Goal: Task Accomplishment & Management: Complete application form

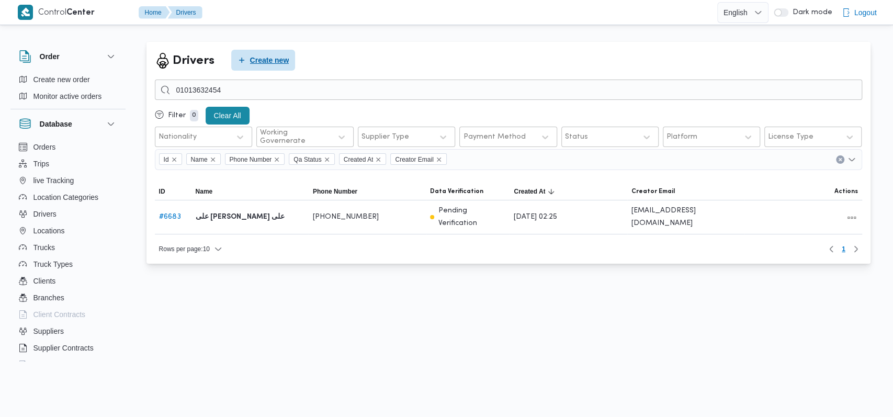
click at [270, 56] on span "Create new" at bounding box center [269, 60] width 39 height 13
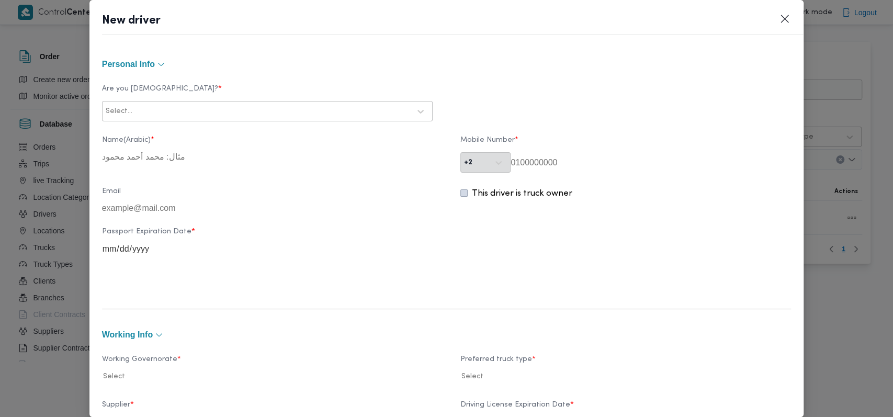
click at [338, 101] on div "Select..." at bounding box center [267, 111] width 331 height 20
click at [222, 117] on div "Select..." at bounding box center [258, 111] width 306 height 15
click at [194, 136] on div "Egyptian" at bounding box center [267, 139] width 329 height 18
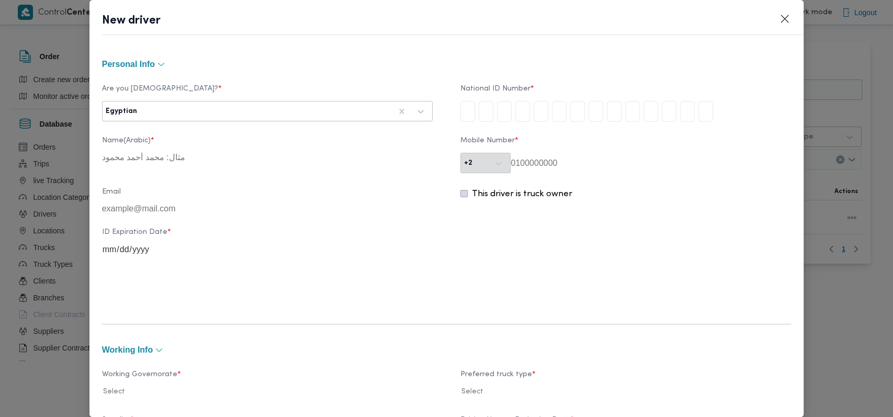
type input "2"
type input "9"
type input "7"
type input "0"
type input "8"
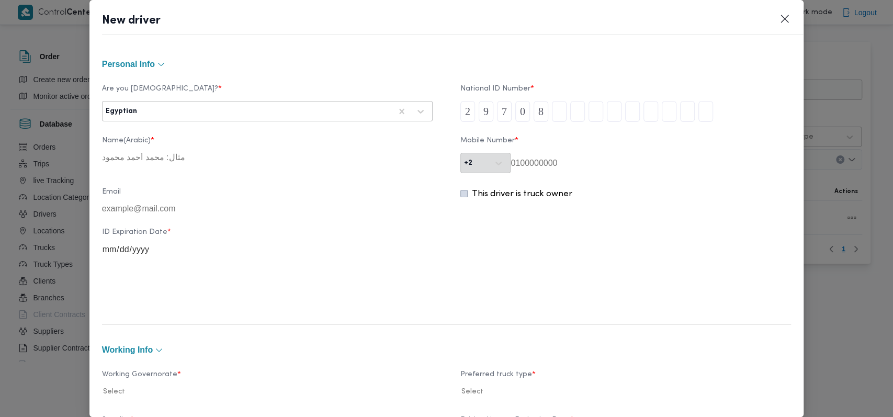
type input "1"
type input "2"
type input "5"
type input "1"
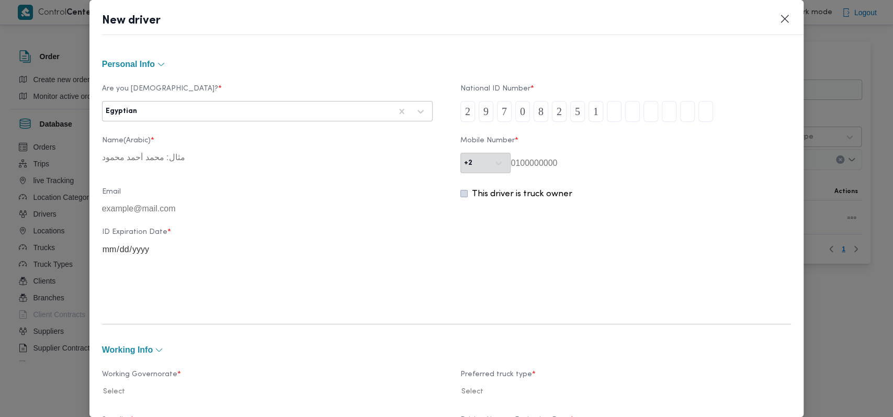
type input "4"
type input "0"
type input "2"
type input "8"
type input "3"
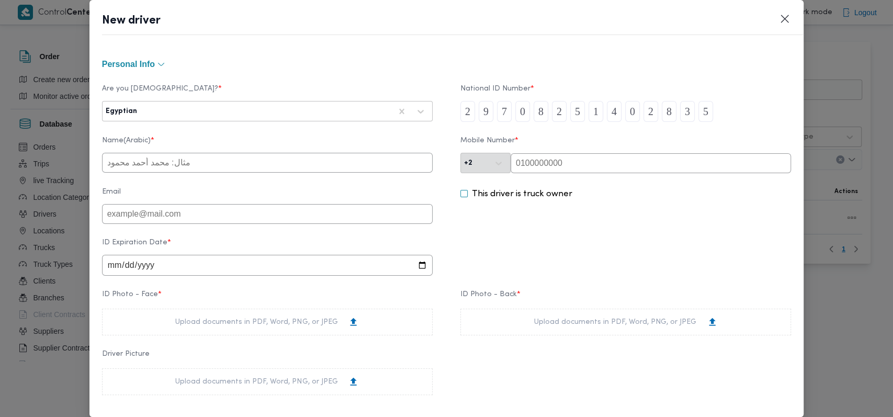
type input "5"
click at [203, 163] on input "text" at bounding box center [267, 163] width 331 height 20
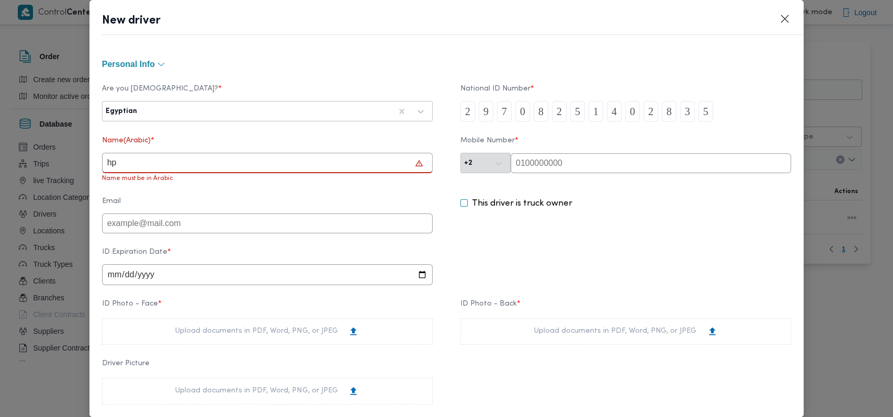
type input "h"
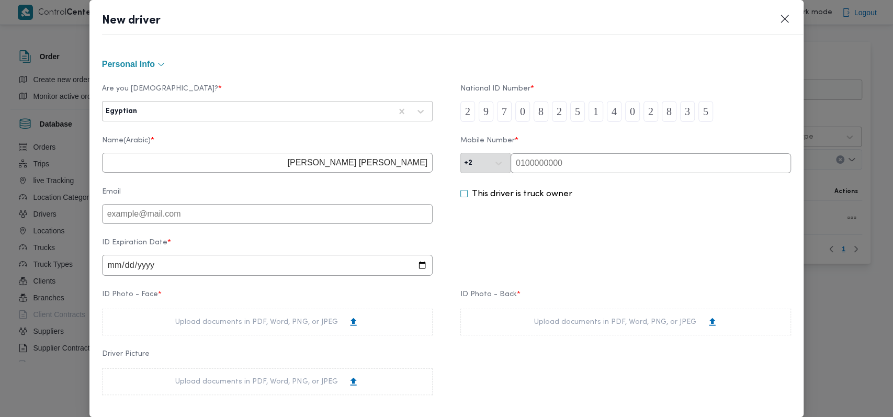
type input "[PERSON_NAME] [PERSON_NAME]"
click at [117, 270] on input "date" at bounding box center [267, 265] width 331 height 21
type input "[DATE]"
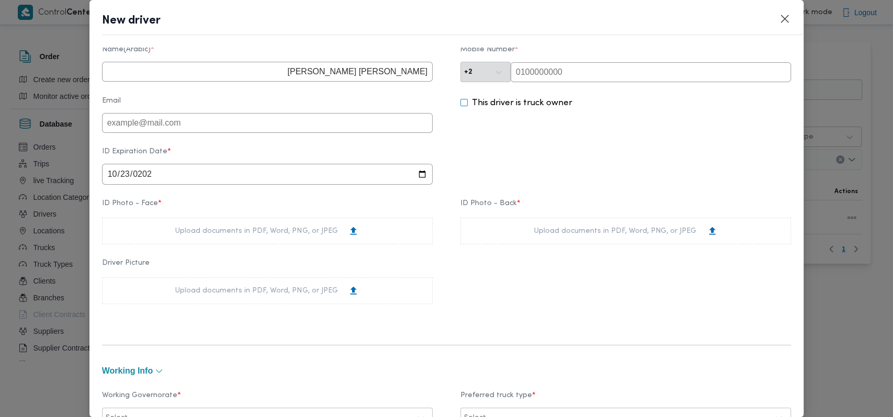
scroll to position [139, 0]
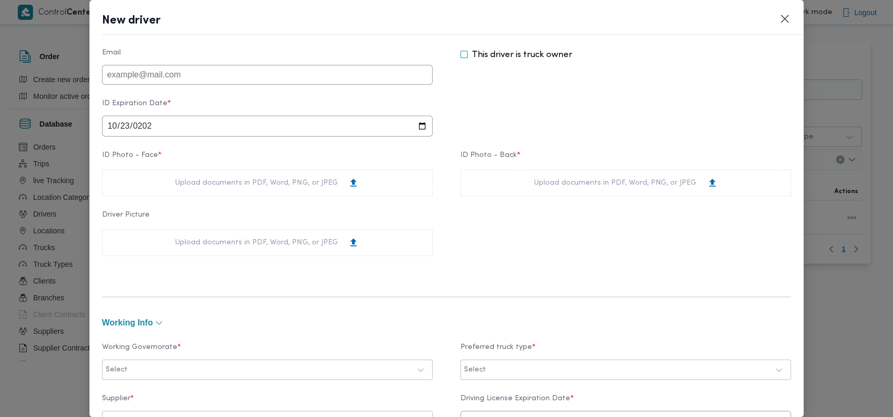
click at [335, 188] on div "Upload documents in PDF, Word, PNG, or JPEG" at bounding box center [267, 182] width 184 height 11
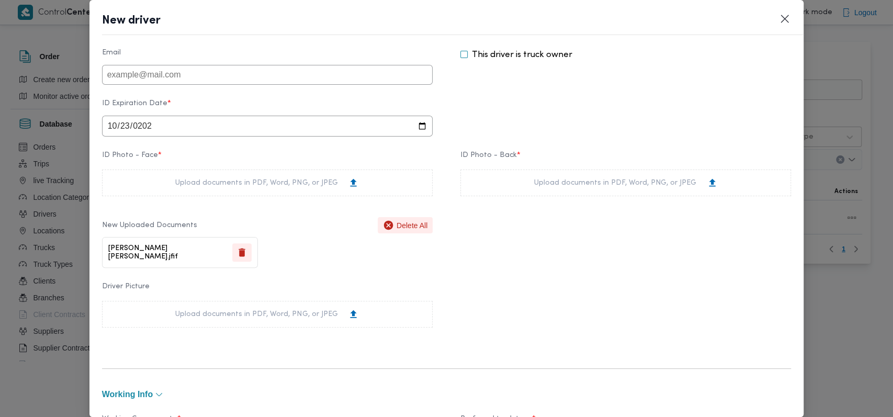
click at [567, 188] on div "Upload documents in PDF, Word, PNG, or JPEG" at bounding box center [626, 182] width 184 height 11
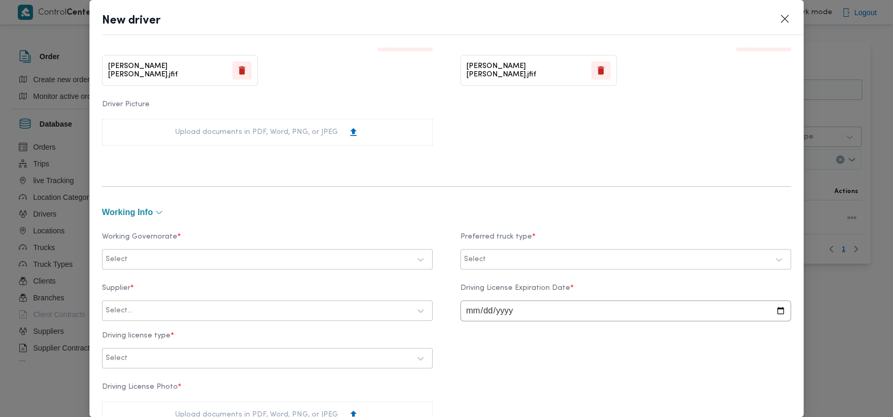
scroll to position [418, 0]
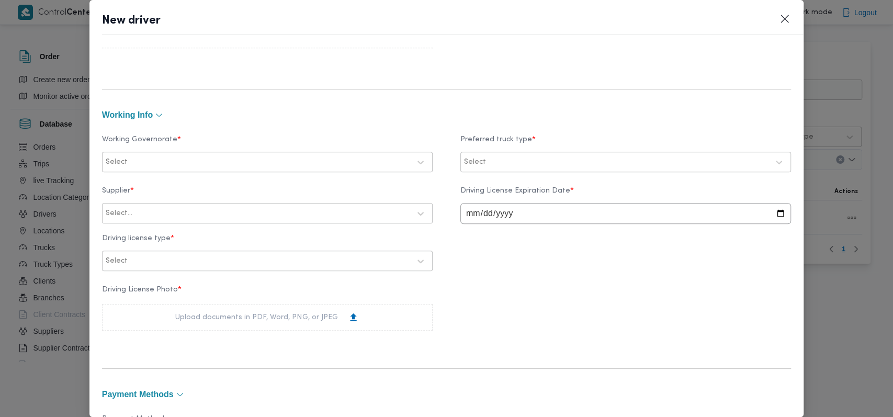
click at [286, 169] on div "Select" at bounding box center [258, 162] width 306 height 15
click at [154, 228] on div "الجيزة" at bounding box center [267, 228] width 309 height 13
click at [501, 173] on div "Working Governorate * option الجيزة, selected. 25 results available. Use Up and…" at bounding box center [446, 153] width 689 height 47
click at [515, 162] on div at bounding box center [616, 162] width 304 height 10
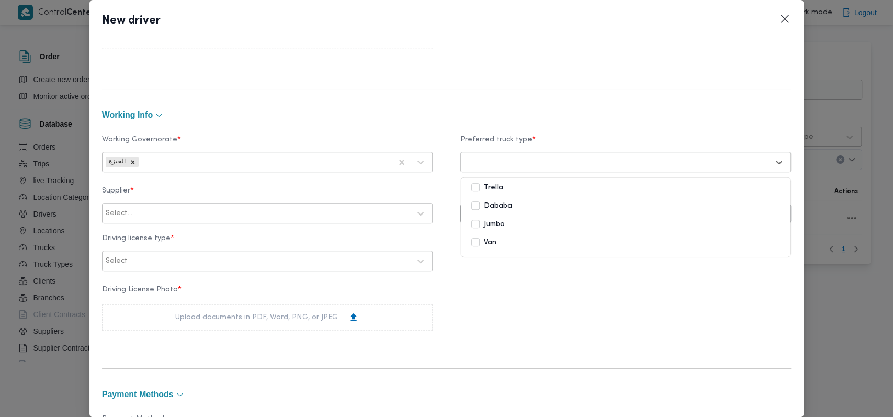
click at [506, 210] on div "Dababa" at bounding box center [625, 206] width 309 height 13
click at [218, 220] on div "Select..." at bounding box center [258, 213] width 306 height 15
type input "على [PERSON_NAME]"
click at [206, 237] on div "على [PERSON_NAME]" at bounding box center [267, 241] width 329 height 18
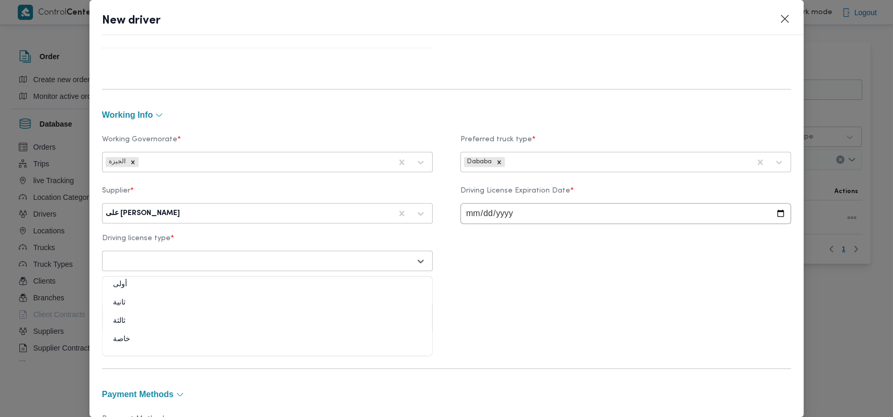
click at [196, 254] on div "Select" at bounding box center [258, 261] width 306 height 15
click at [144, 341] on div "خاصة" at bounding box center [267, 343] width 329 height 18
click at [471, 214] on input "date" at bounding box center [625, 213] width 331 height 21
type input "[DATE]"
click at [488, 267] on div "Supplier * على [PERSON_NAME] Driving License Expiration Date * [DATE] Driving l…" at bounding box center [446, 228] width 689 height 95
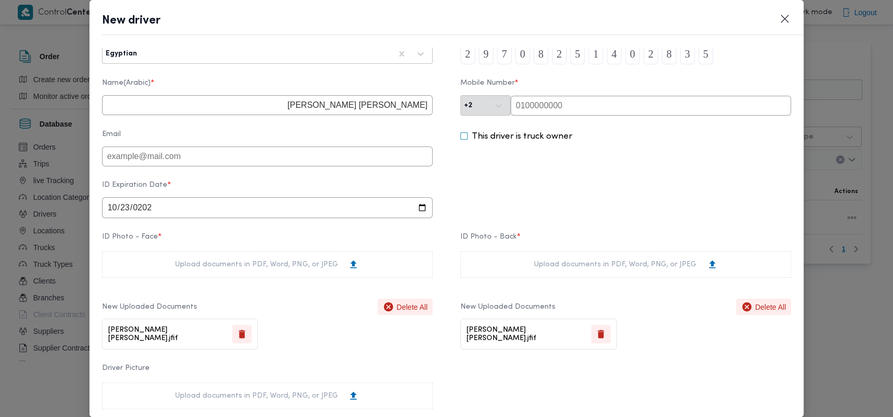
scroll to position [55, 0]
click at [570, 111] on input "text" at bounding box center [650, 108] width 280 height 20
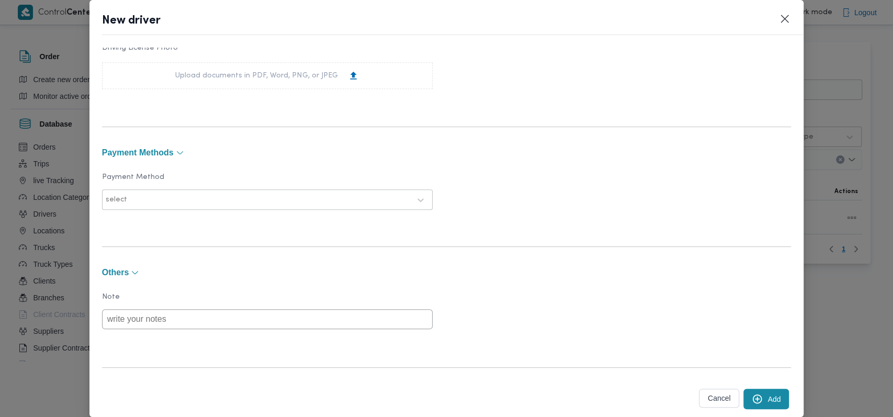
scroll to position [683, 0]
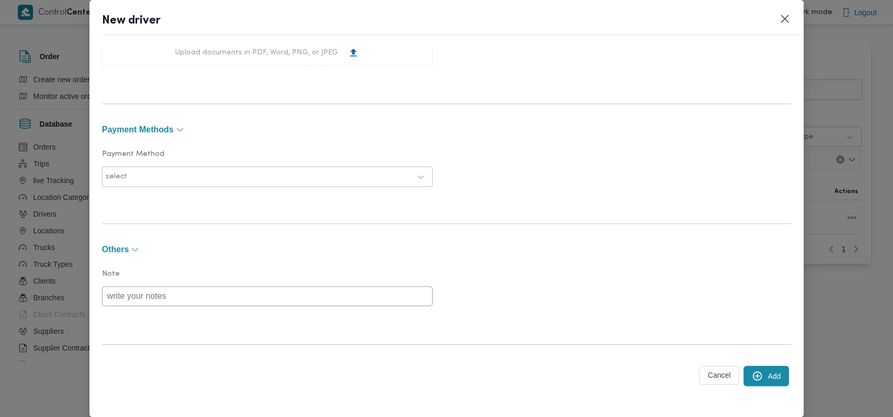
type input "01554064491"
click at [762, 376] on button "Add" at bounding box center [766, 376] width 46 height 20
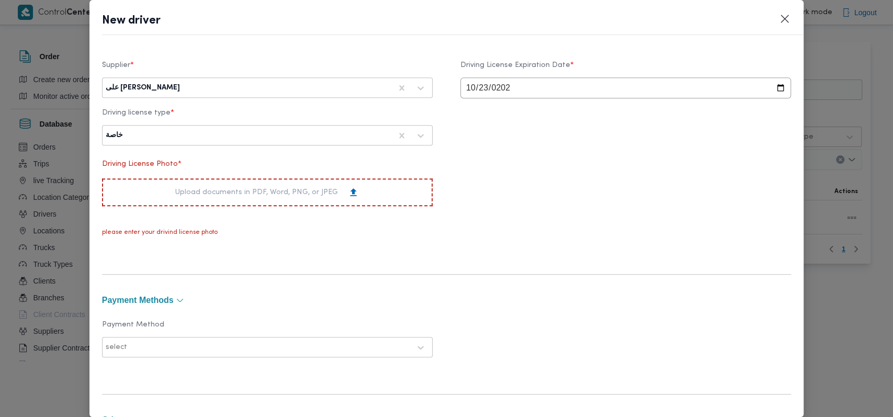
scroll to position [544, 0]
click at [299, 185] on div "Upload documents in PDF, Word, PNG, or JPEG" at bounding box center [267, 192] width 331 height 28
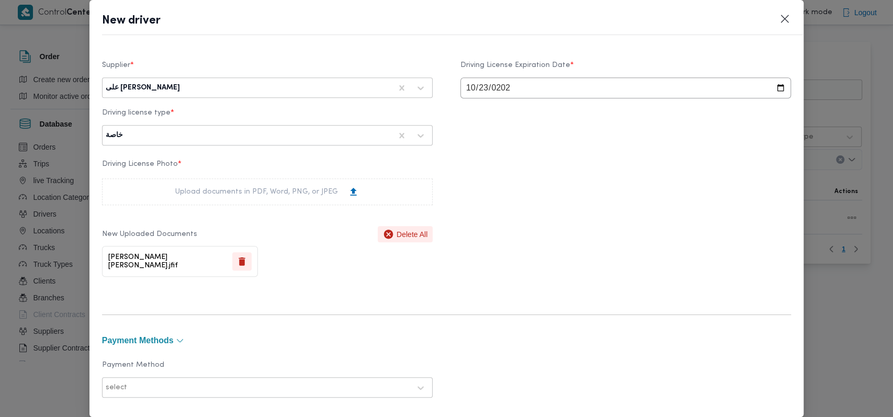
click at [535, 260] on div "Driving License Photo * Upload documents in PDF, Word, PNG, or JPEG New Uploade…" at bounding box center [446, 218] width 689 height 127
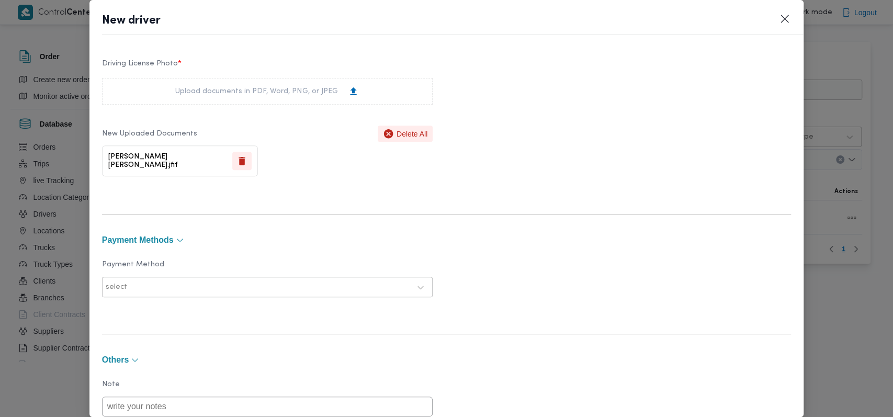
scroll to position [755, 0]
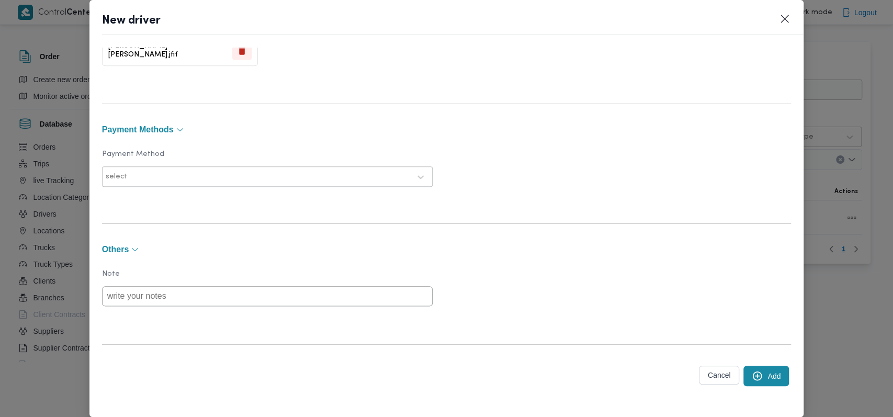
click at [756, 378] on button "Add" at bounding box center [766, 376] width 46 height 20
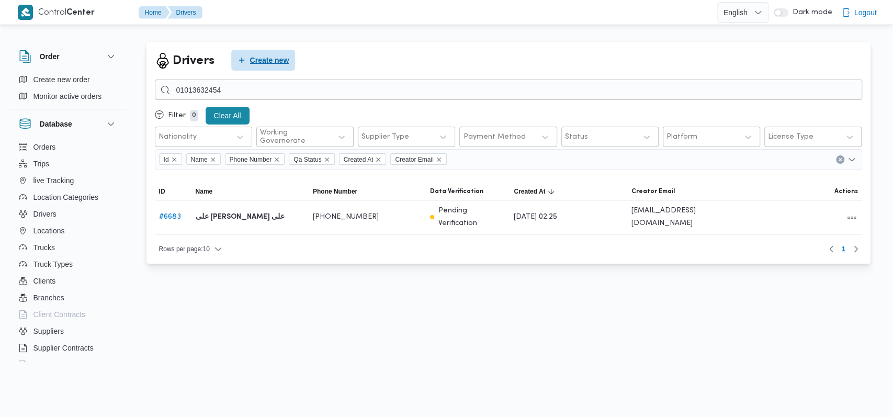
click at [283, 68] on span "Create new" at bounding box center [263, 60] width 64 height 21
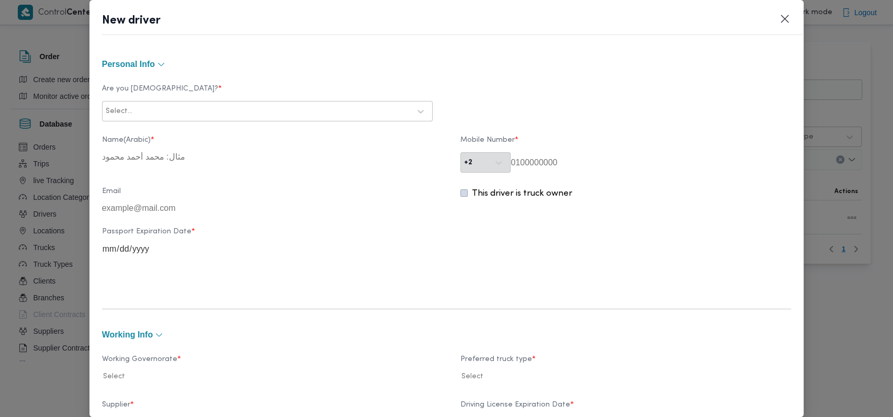
click at [299, 108] on div at bounding box center [272, 111] width 276 height 10
click at [152, 139] on div "Egyptian" at bounding box center [267, 139] width 329 height 18
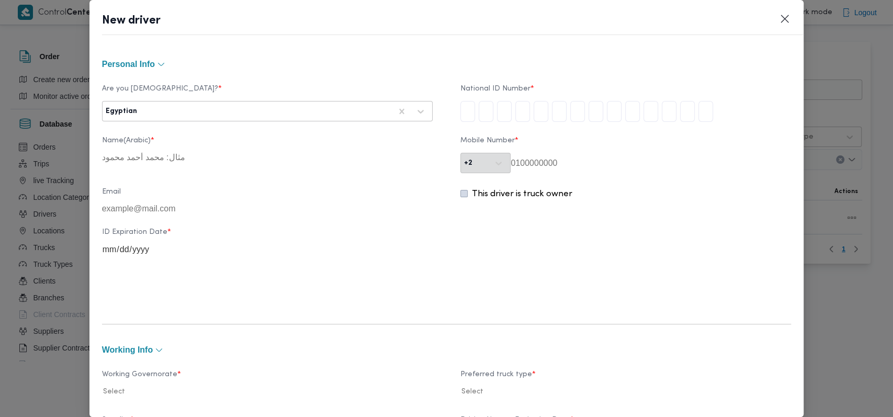
type input "3"
type input "0"
type input "1"
type input "0"
type input "7"
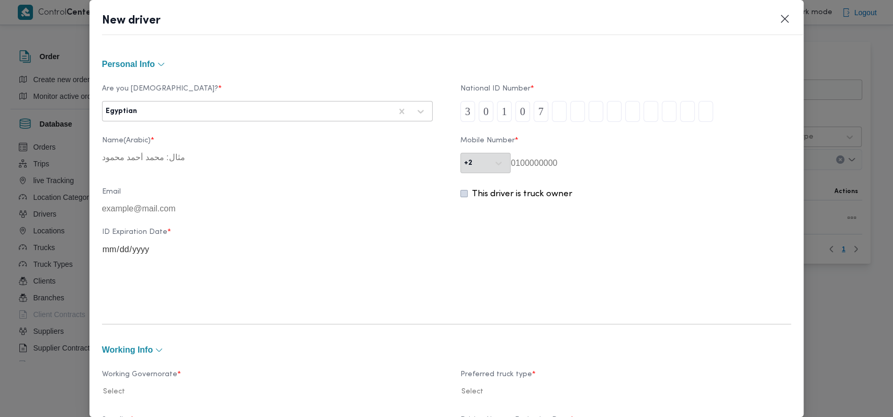
type input "1"
type input "5"
type input "1"
type input "3"
type input "0"
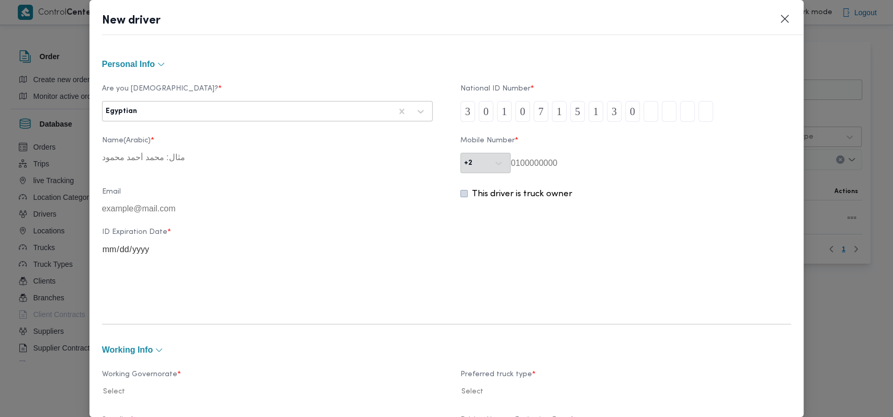
type input "2"
type input "3"
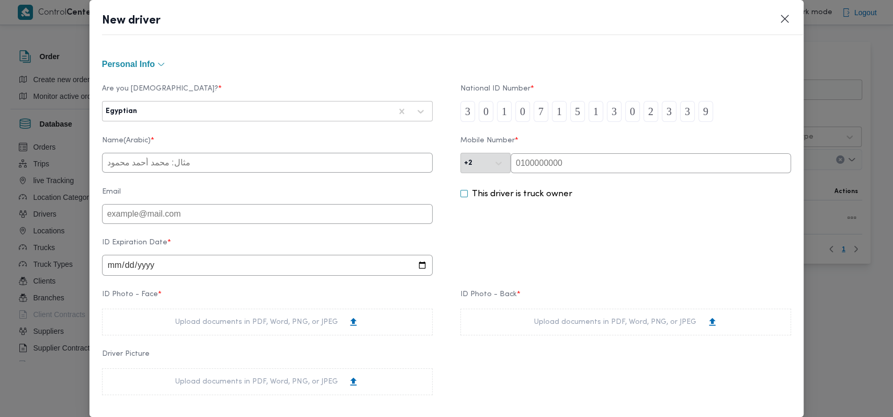
type input "9"
click at [227, 169] on input "text" at bounding box center [267, 163] width 331 height 20
type input "[PERSON_NAME]"
click at [109, 270] on input "date" at bounding box center [267, 265] width 331 height 21
type input "[DATE]"
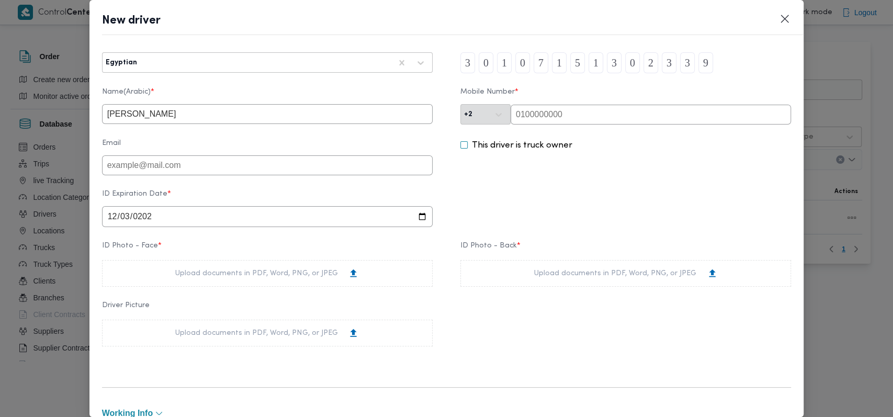
scroll to position [70, 0]
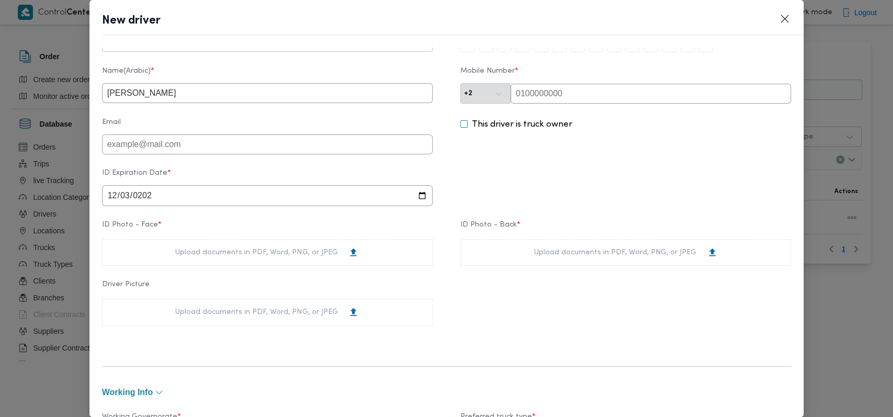
click at [265, 255] on div "Upload documents in PDF, Word, PNG, or JPEG" at bounding box center [267, 252] width 184 height 11
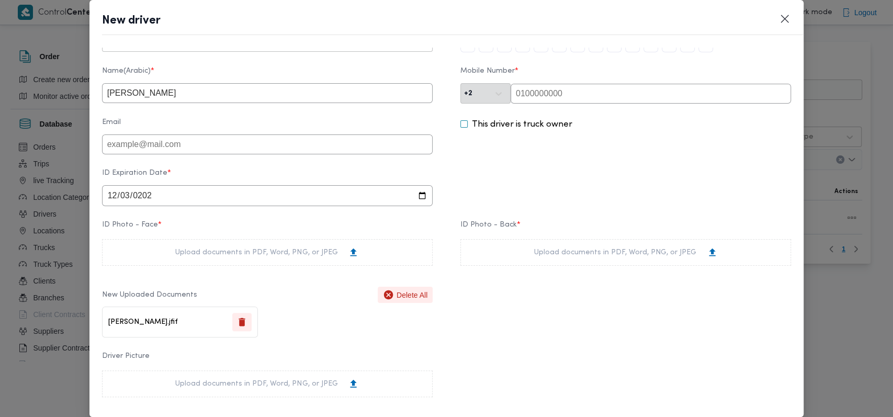
click at [631, 254] on div "Upload documents in PDF, Word, PNG, or JPEG" at bounding box center [626, 252] width 184 height 11
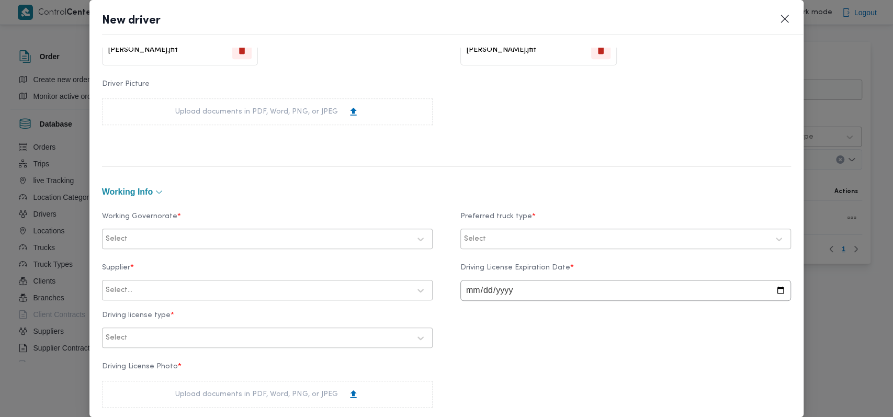
scroll to position [418, 0]
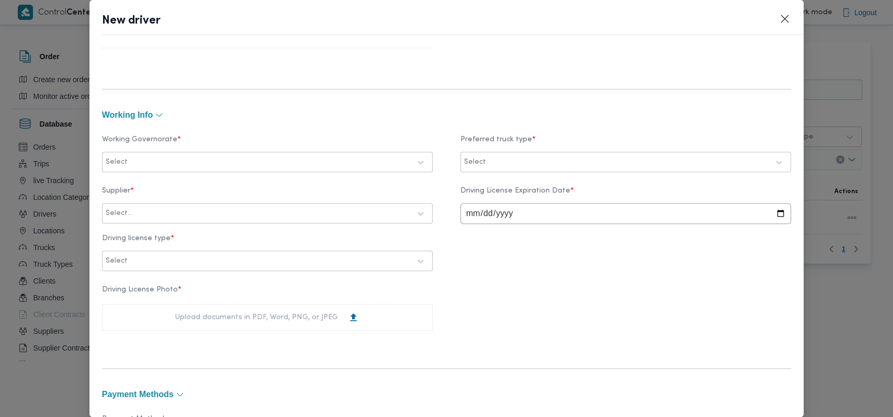
click at [214, 166] on div at bounding box center [270, 162] width 280 height 10
click at [147, 226] on div "الجيزة" at bounding box center [267, 228] width 309 height 13
click at [541, 163] on div at bounding box center [628, 162] width 280 height 10
click at [515, 211] on div "Dababa" at bounding box center [625, 206] width 309 height 13
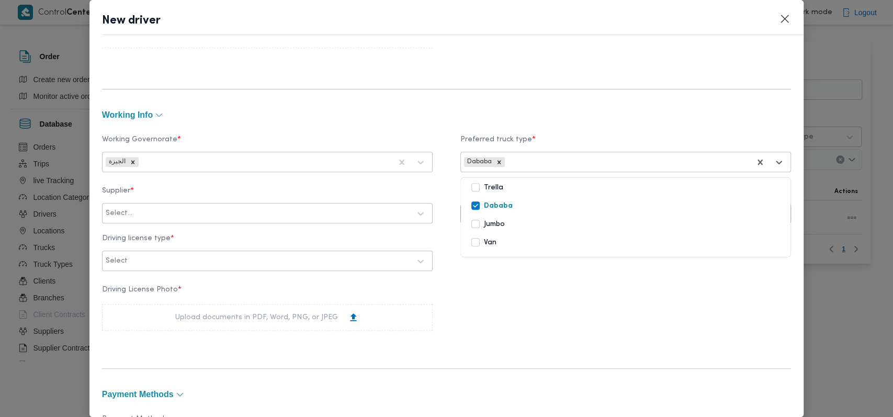
click at [277, 217] on div at bounding box center [272, 213] width 276 height 10
type input "على [PERSON_NAME]"
click at [196, 238] on div "على [PERSON_NAME]" at bounding box center [267, 241] width 329 height 18
click at [187, 265] on div at bounding box center [270, 261] width 280 height 10
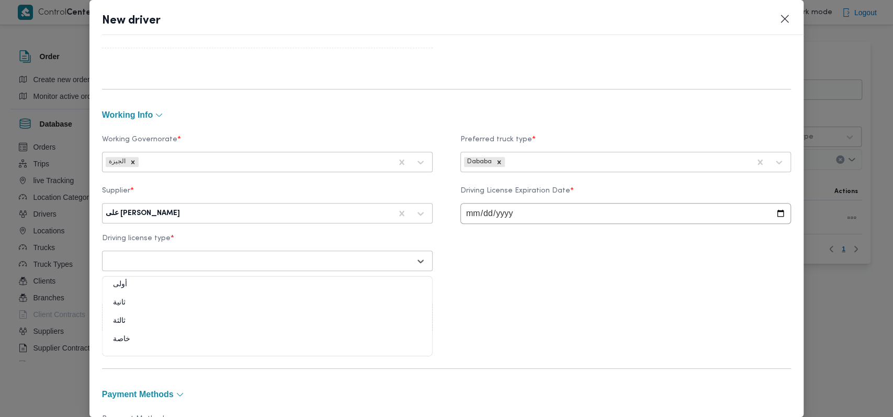
click at [131, 325] on div "ثالثة" at bounding box center [267, 325] width 329 height 18
click at [196, 333] on div "Driving License Photo * Upload documents in PDF, Word, PNG, or JPEG" at bounding box center [446, 307] width 689 height 55
click at [209, 323] on div "Upload documents in PDF, Word, PNG, or JPEG" at bounding box center [267, 317] width 184 height 11
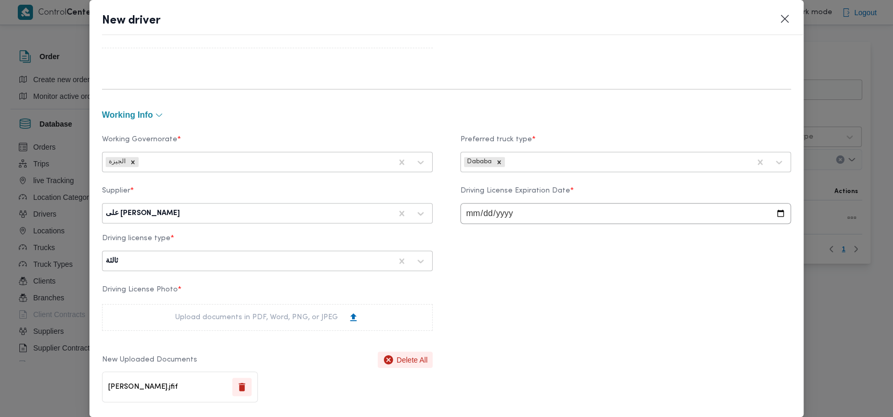
click at [477, 219] on input "date" at bounding box center [625, 213] width 331 height 21
type input "[DATE]"
click at [590, 275] on div "Supplier * على [PERSON_NAME] Driving License Expiration Date * [DATE] Driving l…" at bounding box center [446, 228] width 689 height 95
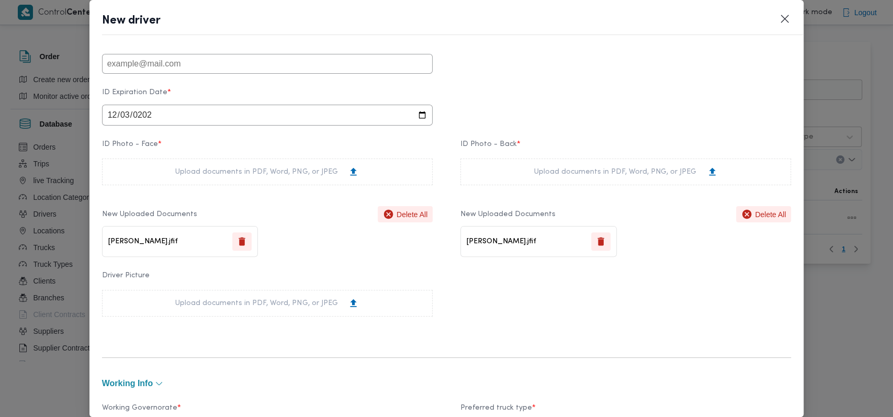
scroll to position [0, 0]
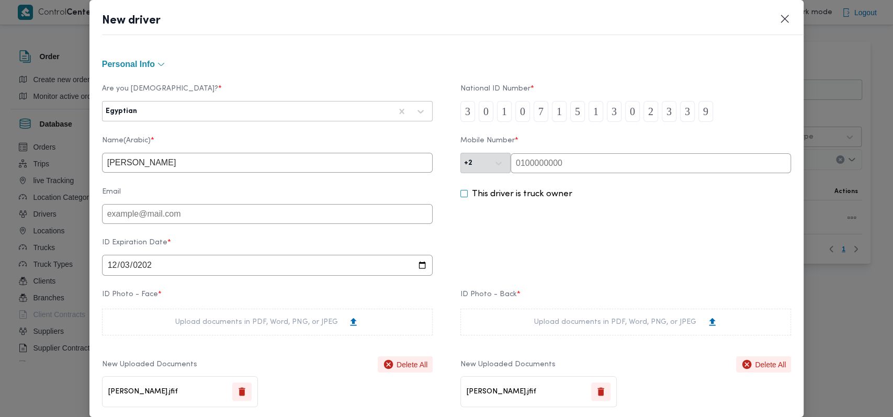
click at [552, 161] on input "text" at bounding box center [650, 163] width 280 height 20
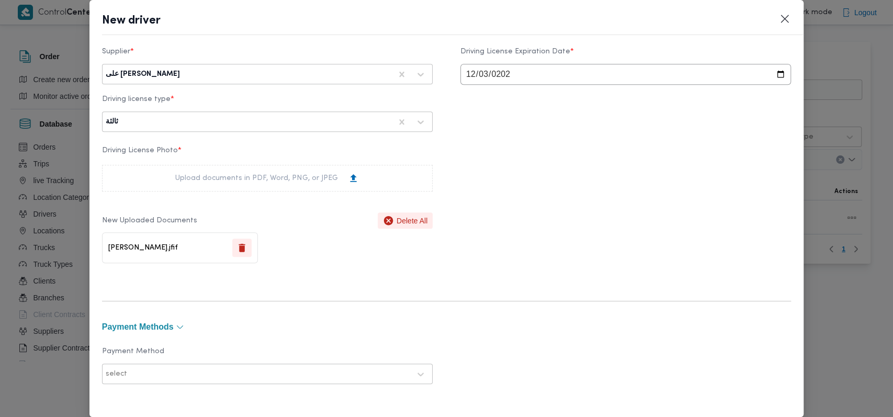
scroll to position [755, 0]
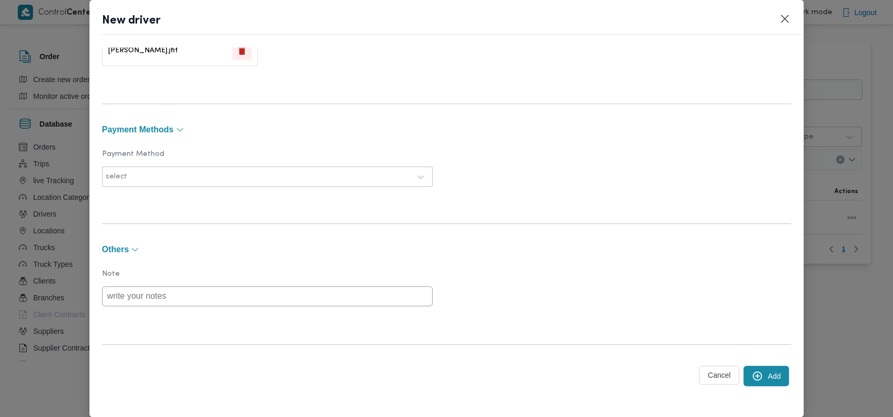
type input "01200274201"
click at [752, 373] on button "Add" at bounding box center [766, 376] width 46 height 20
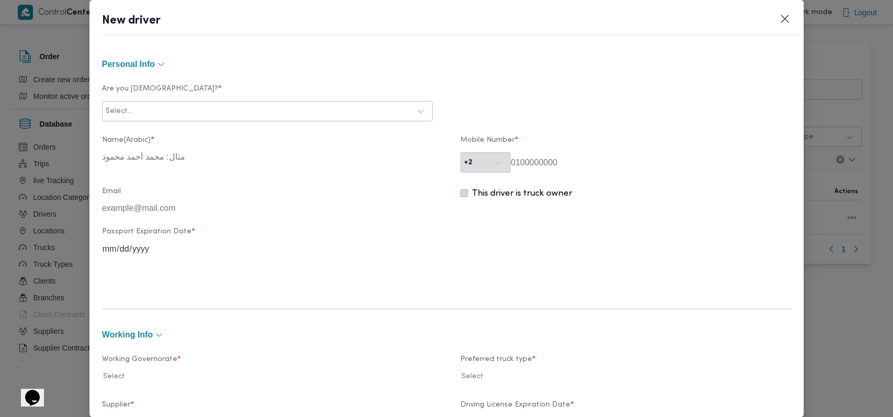
click at [286, 113] on div at bounding box center [272, 111] width 276 height 10
click at [779, 25] on div "New driver Personal Info Are you Egyptian? * 6 results available. Use Up and Do…" at bounding box center [446, 208] width 714 height 417
click at [786, 21] on button "Closes this modal window" at bounding box center [784, 18] width 13 height 13
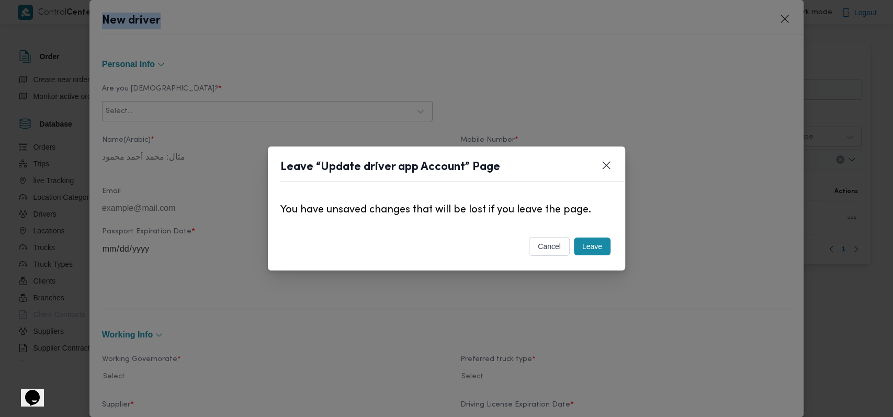
click at [598, 253] on button "Leave" at bounding box center [592, 246] width 37 height 18
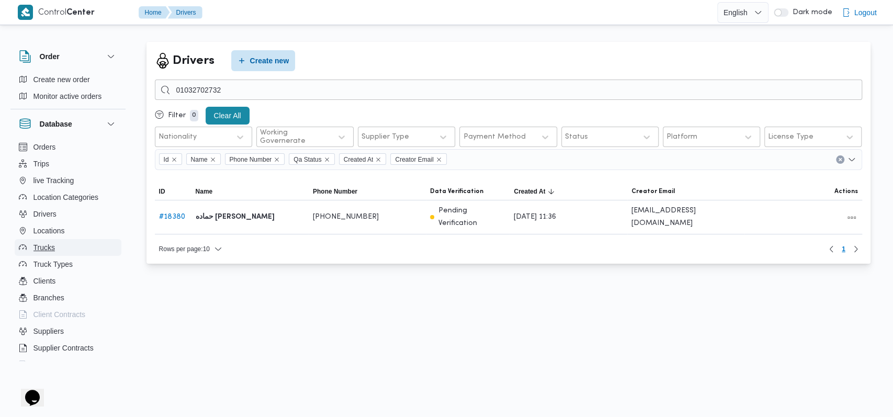
click at [65, 249] on button "Trucks" at bounding box center [68, 247] width 107 height 17
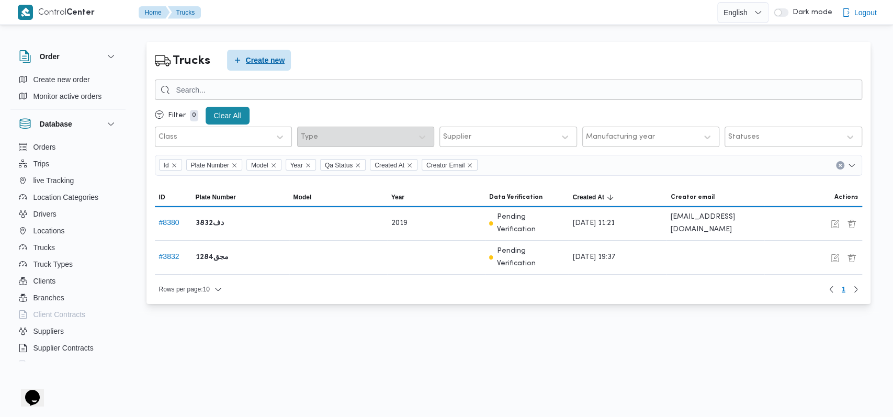
click at [233, 58] on icon "button" at bounding box center [237, 60] width 8 height 8
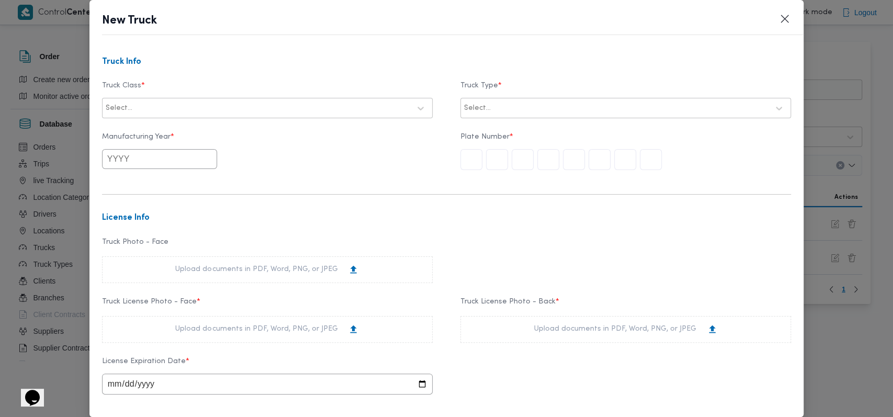
click at [271, 104] on div at bounding box center [272, 108] width 276 height 10
click at [244, 65] on h3 "Truck Info" at bounding box center [446, 62] width 689 height 9
click at [277, 98] on div "Select..." at bounding box center [267, 108] width 331 height 20
drag, startPoint x: 364, startPoint y: 174, endPoint x: 351, endPoint y: 174, distance: 13.1
click at [364, 174] on div "Manufacturing Year * Plate Number *" at bounding box center [446, 152] width 689 height 48
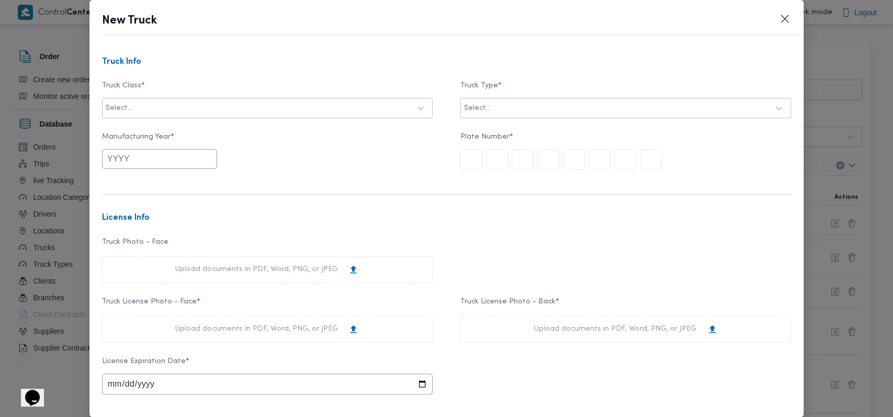
click at [235, 104] on div at bounding box center [272, 108] width 276 height 10
click at [147, 152] on div "dababa" at bounding box center [267, 154] width 329 height 18
click at [559, 110] on div at bounding box center [616, 108] width 304 height 10
click at [164, 165] on input "text" at bounding box center [159, 159] width 115 height 20
click at [116, 184] on button "Previous Year" at bounding box center [117, 184] width 10 height 10
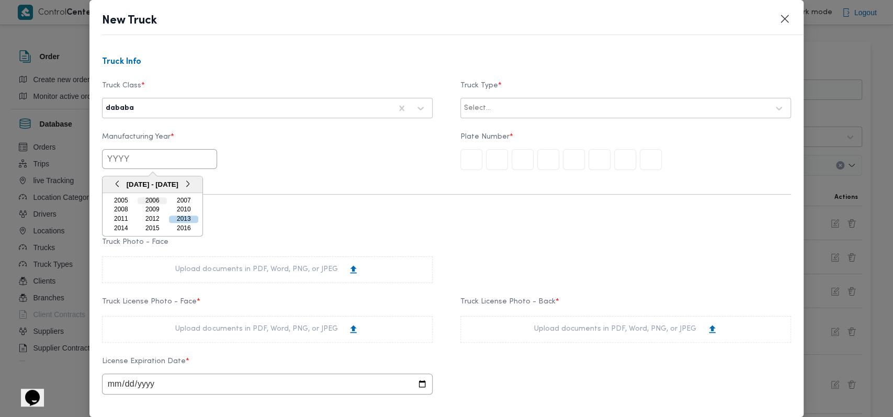
click at [152, 197] on div "2006" at bounding box center [152, 200] width 29 height 7
type input "2006"
click at [402, 167] on div "2006" at bounding box center [267, 159] width 331 height 20
click at [460, 93] on label "Truck Type *" at bounding box center [625, 90] width 331 height 16
click at [493, 108] on div at bounding box center [631, 108] width 276 height 10
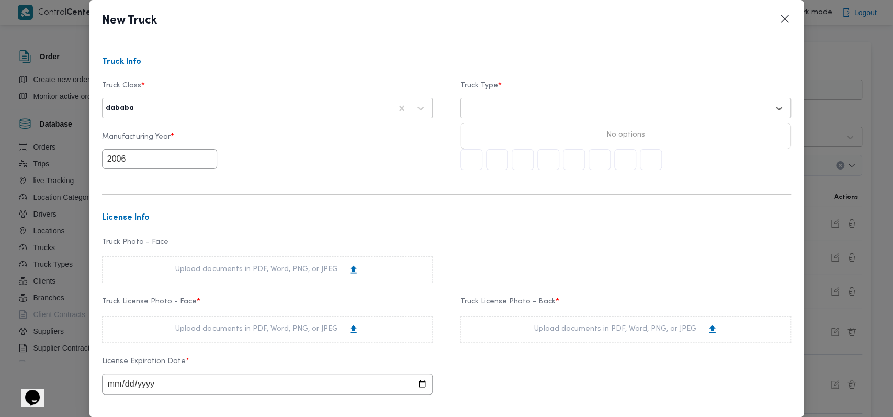
click at [386, 183] on form "Truck Info Truck Class * dababa Truck Type * Use Up and Down to choose options,…" at bounding box center [446, 361] width 689 height 607
click at [497, 106] on div at bounding box center [616, 108] width 304 height 10
click at [484, 110] on div at bounding box center [616, 108] width 304 height 10
click at [785, 15] on button "Closes this modal window" at bounding box center [784, 18] width 13 height 13
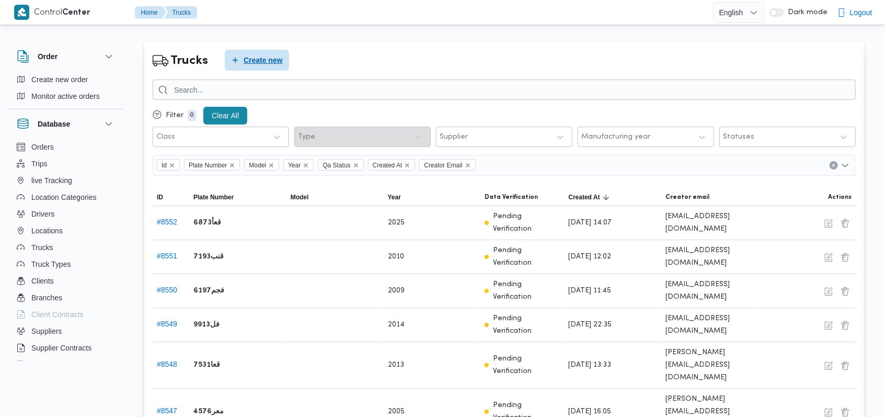
click at [259, 60] on span "Create new" at bounding box center [263, 60] width 39 height 13
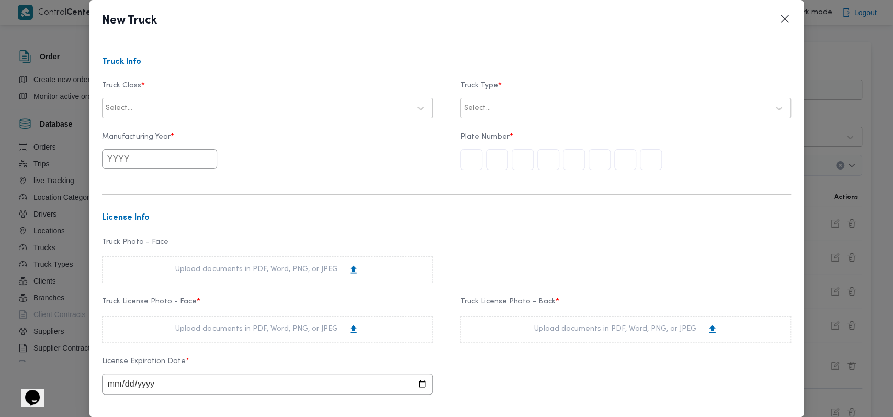
click at [277, 117] on div "Select..." at bounding box center [267, 108] width 325 height 19
click at [155, 151] on div "dababa" at bounding box center [267, 154] width 329 height 18
click at [502, 107] on div at bounding box center [631, 108] width 276 height 10
click at [506, 151] on div "closed | dry | 1.5 ton" at bounding box center [625, 154] width 329 height 18
click at [139, 155] on input "text" at bounding box center [159, 159] width 115 height 20
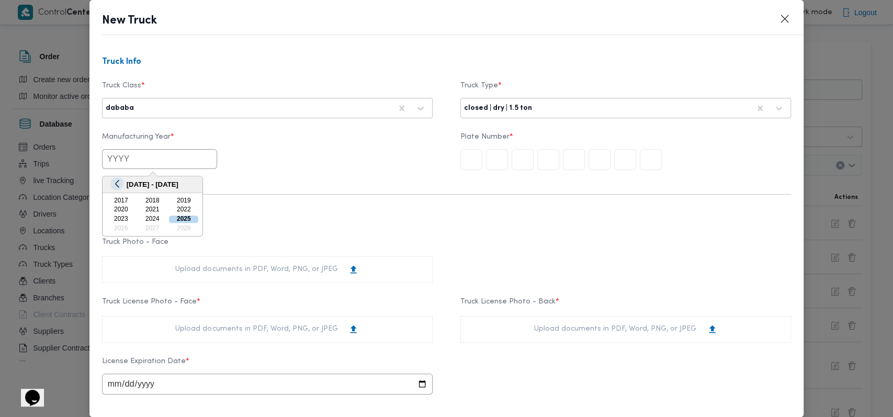
click at [121, 187] on div "Previous Year 2017 - 2028 2017 2018 2019 2020 2021 2022 2023 2024 2025 2026 202…" at bounding box center [152, 206] width 101 height 61
click at [117, 185] on button "Previous Year" at bounding box center [117, 184] width 10 height 10
click at [153, 200] on div "2006" at bounding box center [152, 200] width 29 height 7
type input "2006"
click at [464, 161] on input "text" at bounding box center [471, 159] width 22 height 21
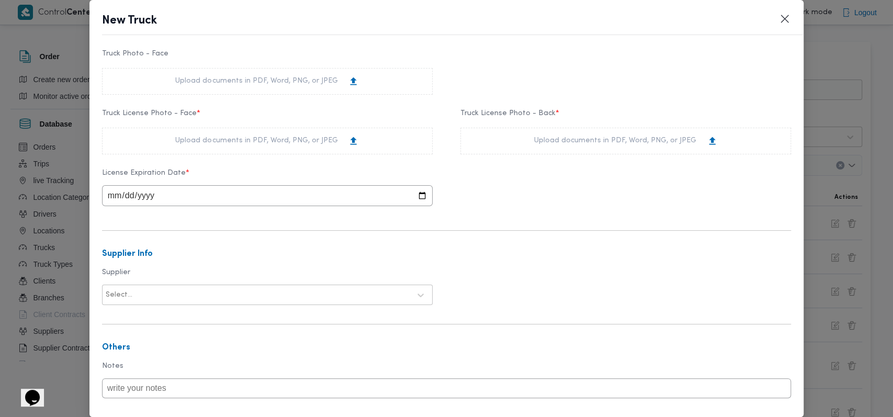
scroll to position [209, 0]
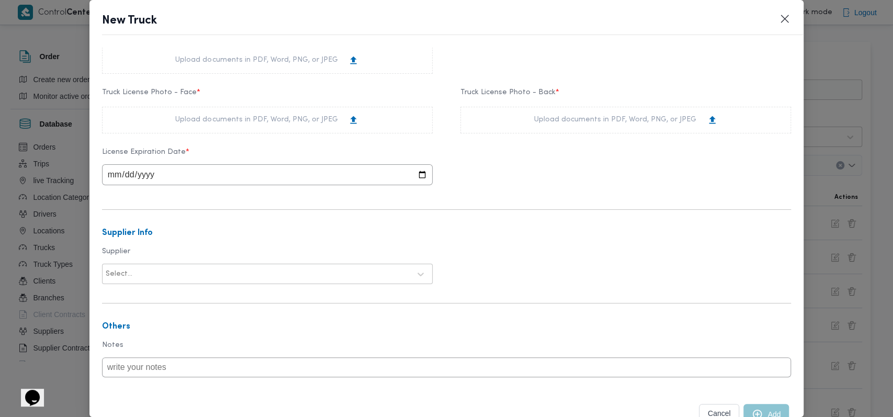
click at [282, 121] on div "Upload documents in PDF, Word, PNG, or JPEG" at bounding box center [267, 120] width 184 height 11
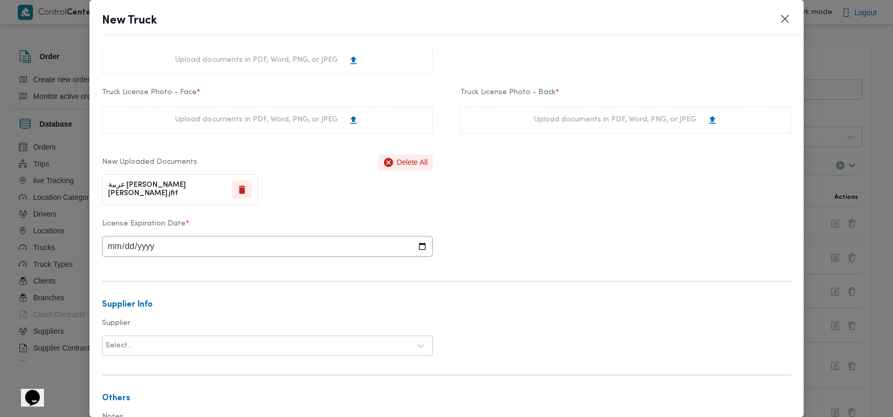
click at [550, 120] on div "Upload documents in PDF, Word, PNG, or JPEG" at bounding box center [626, 120] width 184 height 11
click at [112, 249] on input "date" at bounding box center [267, 246] width 331 height 21
type input "2025-10-20"
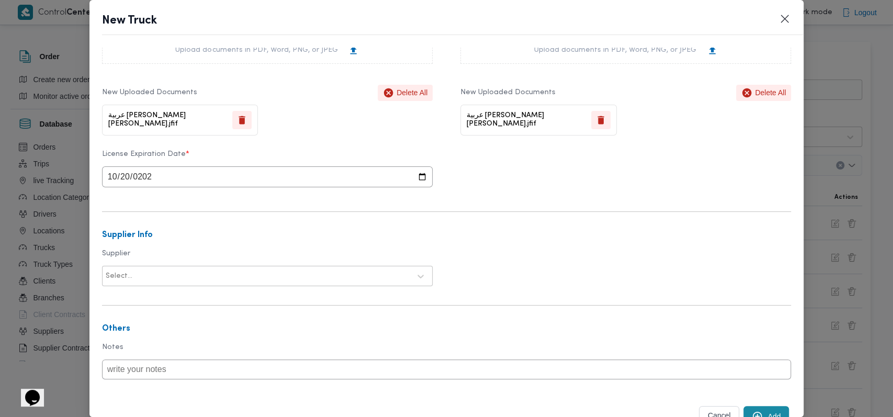
click at [296, 275] on div at bounding box center [272, 276] width 276 height 10
type input "على [PERSON_NAME]"
click at [234, 296] on div "على [PERSON_NAME]" at bounding box center [267, 303] width 329 height 18
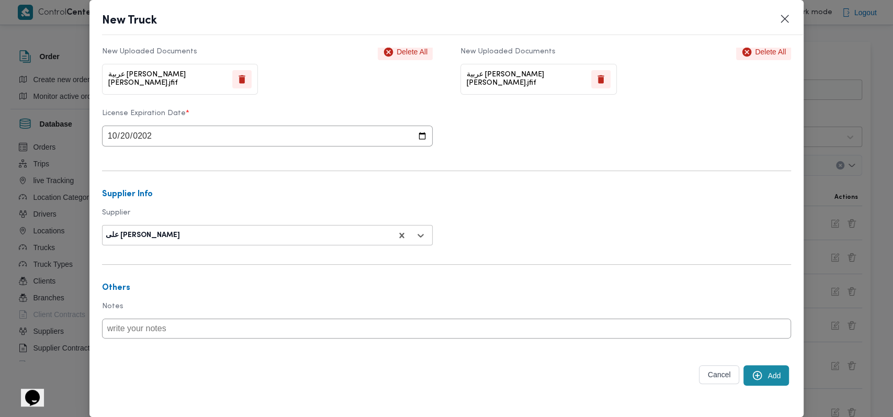
click at [762, 378] on button "Add" at bounding box center [766, 375] width 46 height 20
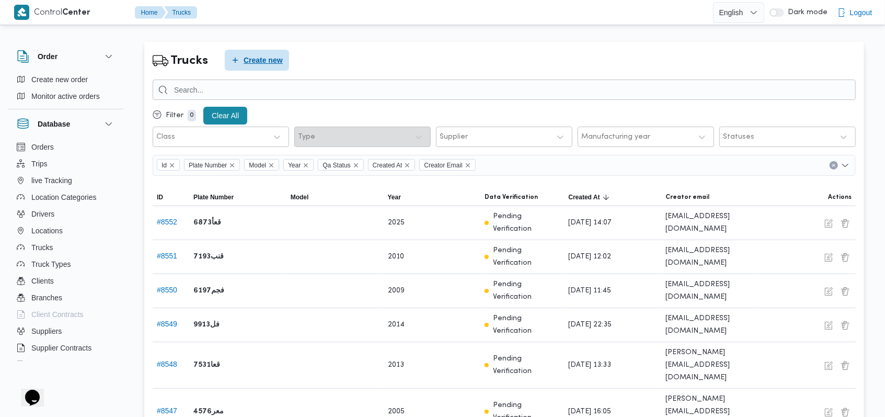
click at [250, 59] on span "Create new" at bounding box center [263, 60] width 39 height 13
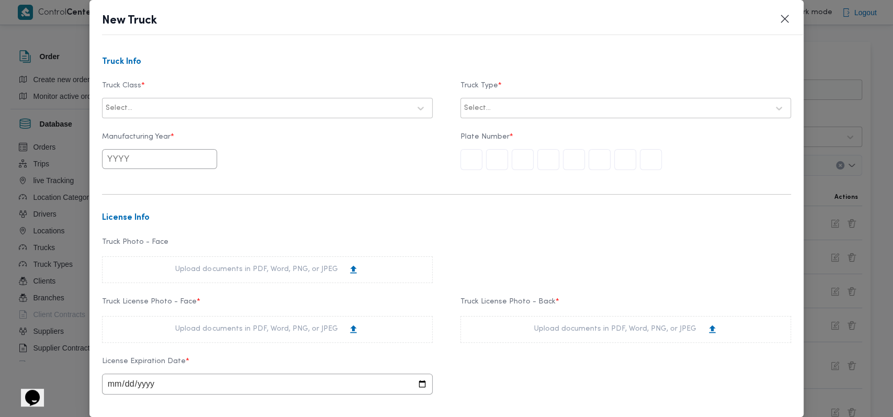
click at [389, 110] on div at bounding box center [272, 108] width 276 height 10
click at [193, 158] on div "dababa" at bounding box center [267, 154] width 329 height 18
click at [594, 84] on label "Truck Type *" at bounding box center [625, 90] width 331 height 16
click at [585, 109] on div at bounding box center [631, 108] width 276 height 10
click at [493, 113] on div "Select..." at bounding box center [616, 108] width 306 height 15
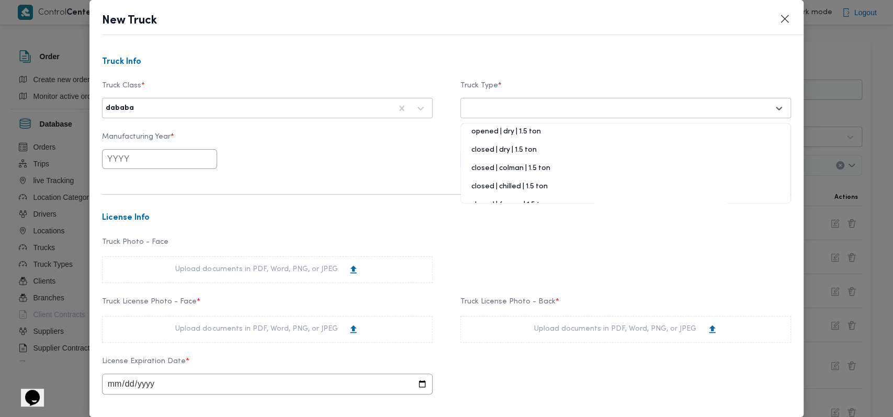
click at [514, 150] on div "closed | dry | 1.5 ton" at bounding box center [625, 154] width 329 height 18
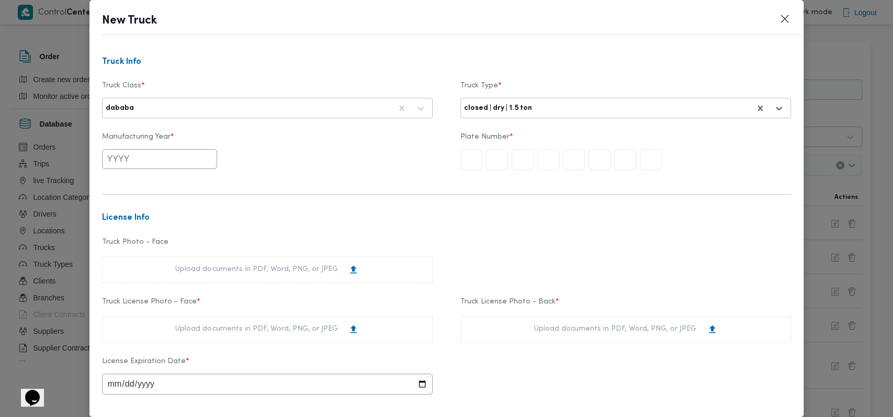
click at [129, 171] on div "Manufacturing Year * Plate Number *" at bounding box center [446, 152] width 689 height 48
click at [157, 166] on input "text" at bounding box center [159, 159] width 115 height 20
click at [115, 181] on button "Previous Year" at bounding box center [117, 184] width 10 height 10
click at [159, 214] on div "2005 2006 2007 2008 2009 2010 2011 2012 2013 2014 2015 2016" at bounding box center [152, 214] width 94 height 37
click at [153, 211] on div "2009" at bounding box center [152, 210] width 29 height 7
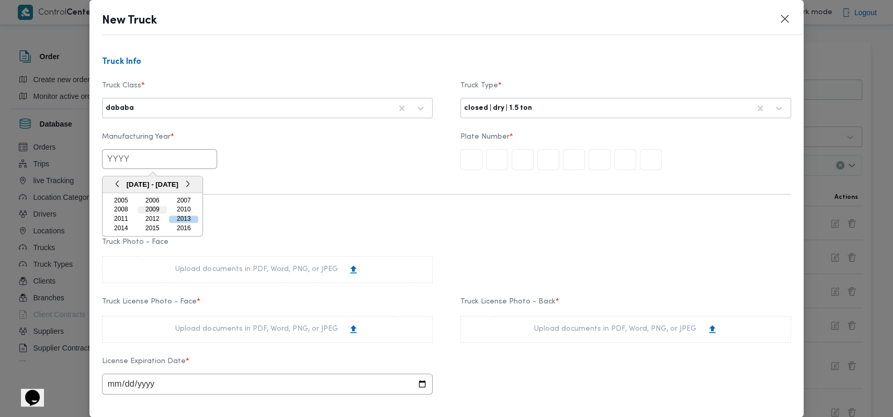
type input "2009"
click at [467, 166] on input "text" at bounding box center [471, 159] width 22 height 21
click at [360, 209] on form "Truck Info Truck Class * dababa Truck Type * closed | dry | 1.5 ton Manufacturi…" at bounding box center [446, 361] width 689 height 607
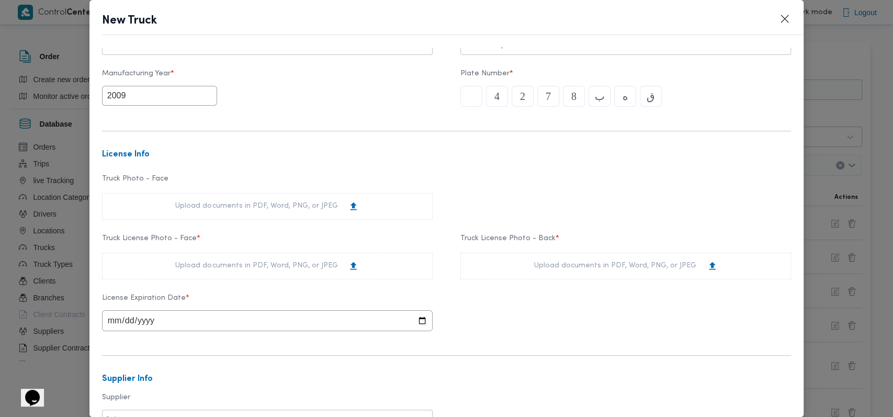
scroll to position [139, 0]
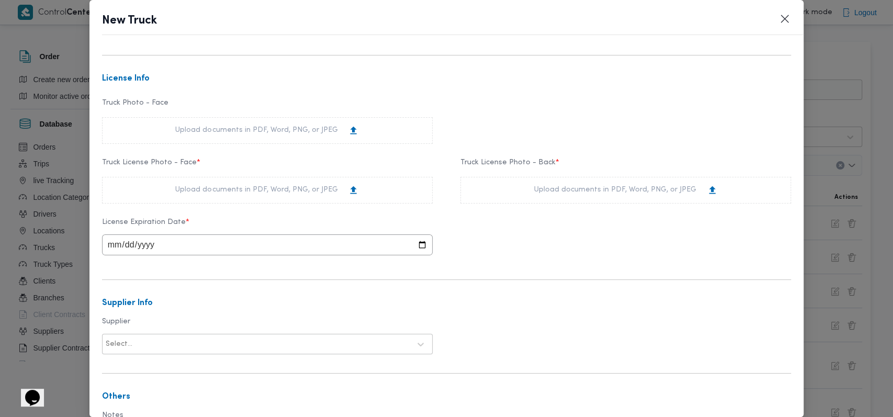
click at [305, 190] on div "Upload documents in PDF, Word, PNG, or JPEG" at bounding box center [267, 190] width 184 height 11
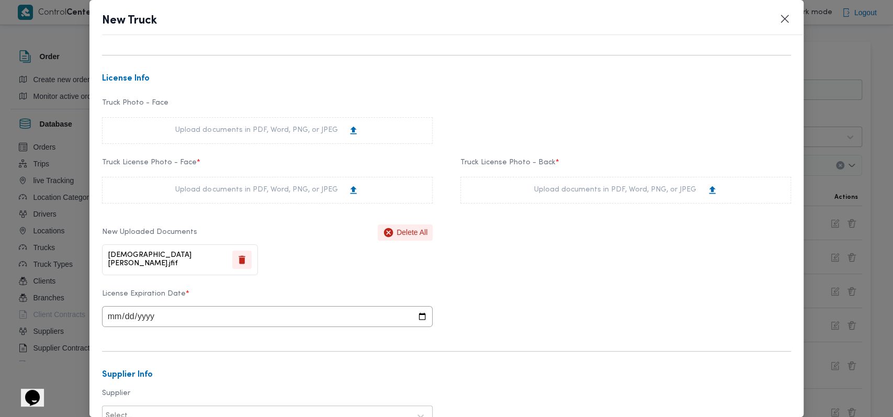
click at [621, 187] on div "Upload documents in PDF, Word, PNG, or JPEG" at bounding box center [626, 190] width 184 height 11
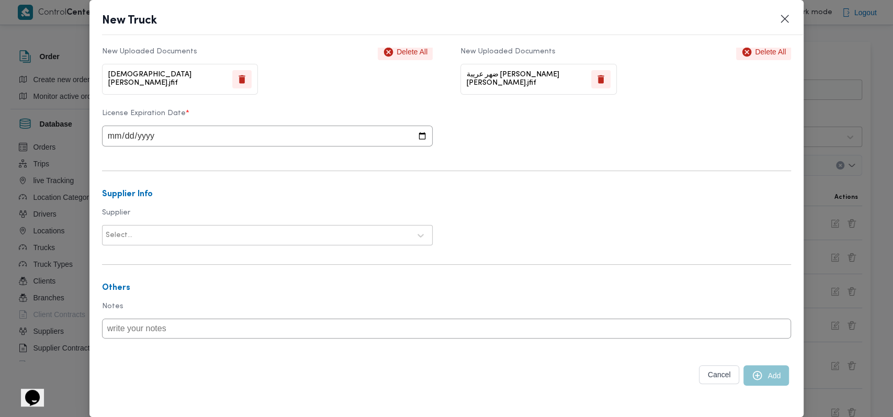
scroll to position [322, 0]
click at [120, 136] on input "date" at bounding box center [267, 136] width 331 height 21
type input "2025-12-22"
click at [554, 198] on h3 "Supplier Info" at bounding box center [446, 194] width 689 height 9
click at [219, 233] on div at bounding box center [272, 235] width 276 height 10
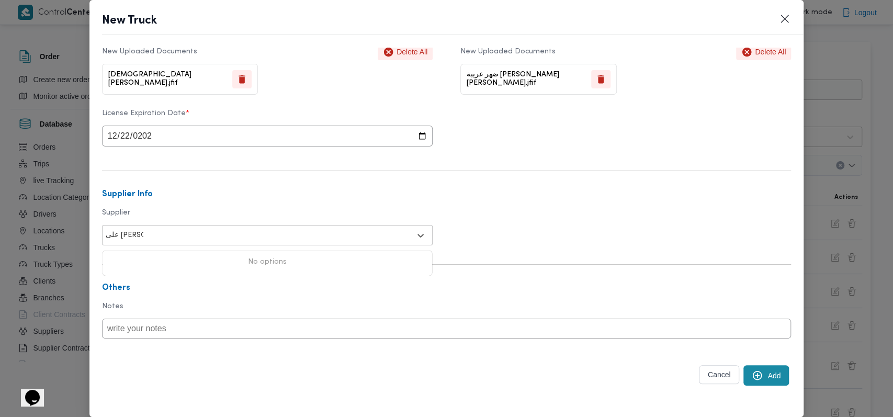
click at [114, 236] on input "على سلمان" at bounding box center [125, 235] width 38 height 8
type input "على [PERSON_NAME]"
click at [171, 255] on div "على [PERSON_NAME]" at bounding box center [267, 263] width 329 height 18
click at [765, 380] on button "Add" at bounding box center [766, 375] width 46 height 20
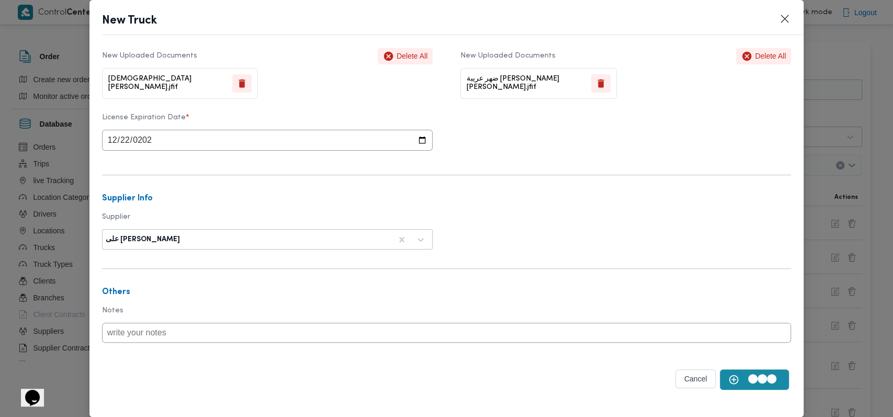
scroll to position [323, 0]
